Goal: Complete application form

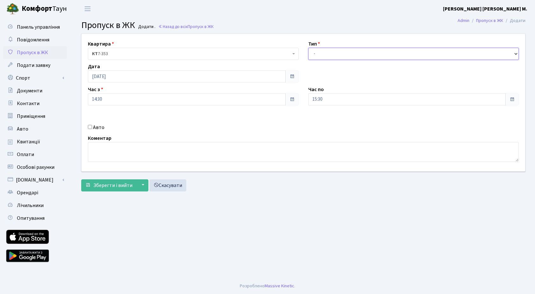
click at [341, 52] on select "- Доставка Таксі Гості Сервіс" at bounding box center [413, 54] width 211 height 12
select select "3"
click at [308, 48] on select "- Доставка Таксі Гості Сервіс" at bounding box center [413, 54] width 211 height 12
click at [100, 183] on span "Зберегти і вийти" at bounding box center [112, 185] width 39 height 7
click at [344, 55] on select "- Доставка Таксі Гості Сервіс" at bounding box center [413, 54] width 211 height 12
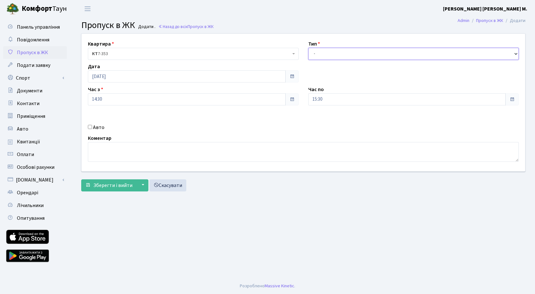
select select "3"
click at [308, 48] on select "- Доставка Таксі Гості Сервіс" at bounding box center [413, 54] width 211 height 12
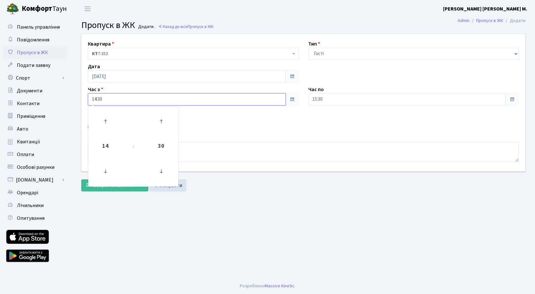
click at [121, 101] on input "14:30" at bounding box center [187, 99] width 198 height 12
click at [107, 116] on icon at bounding box center [105, 121] width 17 height 17
type input "15:30"
click at [270, 125] on div "Авто" at bounding box center [193, 128] width 220 height 8
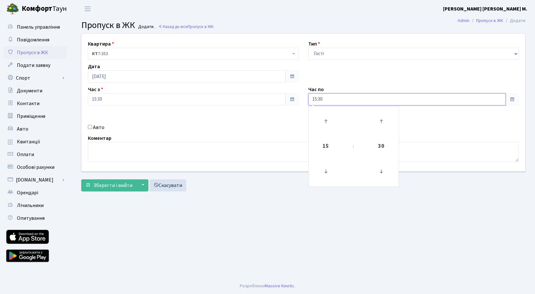
click at [338, 100] on input "15:30" at bounding box center [407, 99] width 198 height 12
click at [326, 122] on icon at bounding box center [325, 121] width 17 height 17
click at [327, 121] on icon at bounding box center [325, 121] width 17 height 17
type input "17:30"
click at [152, 152] on textarea at bounding box center [303, 152] width 431 height 20
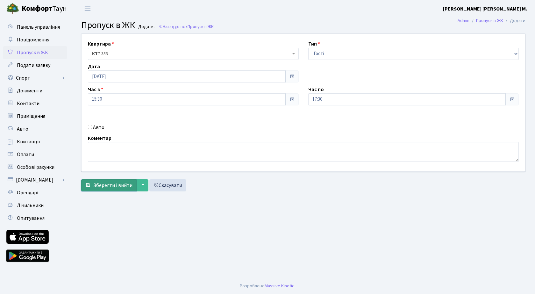
drag, startPoint x: 111, startPoint y: 187, endPoint x: 39, endPoint y: 80, distance: 129.1
click at [110, 185] on span "Зберегти і вийти" at bounding box center [112, 185] width 39 height 7
click at [115, 102] on input "15:15" at bounding box center [187, 99] width 198 height 12
drag, startPoint x: 362, startPoint y: 95, endPoint x: 355, endPoint y: 112, distance: 18.3
click at [362, 98] on input "16:15" at bounding box center [407, 99] width 198 height 12
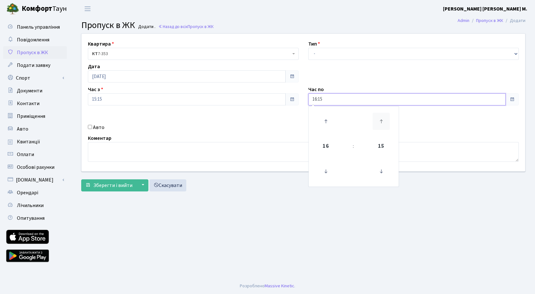
click at [386, 115] on link at bounding box center [381, 121] width 19 height 23
click at [385, 115] on icon at bounding box center [381, 121] width 17 height 17
type input "16:45"
click at [355, 52] on select "- Доставка Таксі Гості Сервіс" at bounding box center [413, 54] width 211 height 12
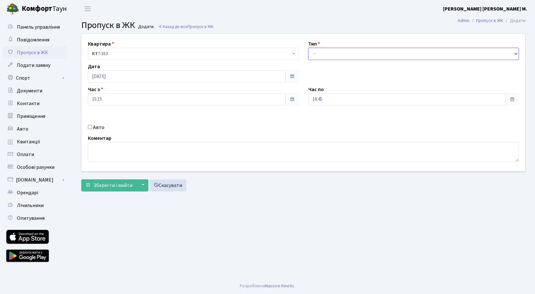
select select "3"
click at [308, 48] on select "- Доставка Таксі Гості Сервіс" at bounding box center [413, 54] width 211 height 12
click at [90, 126] on input "Авто" at bounding box center [90, 127] width 4 height 4
checkbox input "true"
paste input "АА5453ХІ"
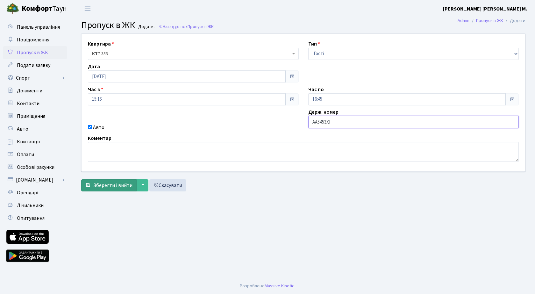
type input "АА5453ХІ"
click at [114, 187] on span "Зберегти і вийти" at bounding box center [112, 185] width 39 height 7
